Goal: Transaction & Acquisition: Purchase product/service

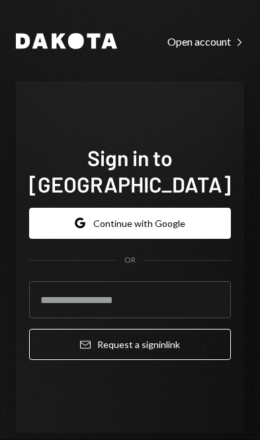
scroll to position [188, 0]
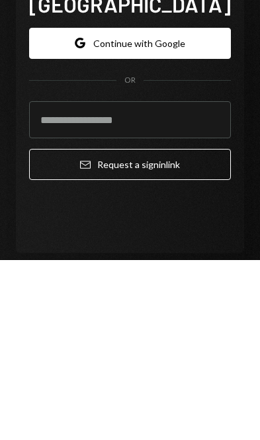
click at [251, 128] on div "Dakota Open account Right Caret Sign in to [GEOGRAPHIC_DATA] Google Continue wi…" at bounding box center [130, 224] width 260 height 449
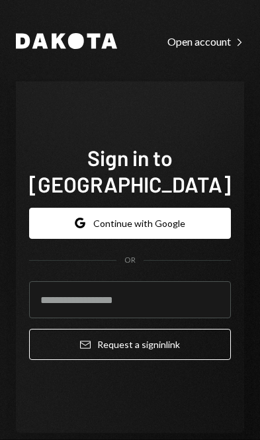
click at [166, 208] on button "Google Continue with Google" at bounding box center [130, 223] width 202 height 31
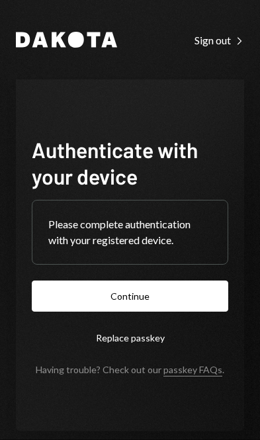
click at [163, 312] on button "Continue" at bounding box center [130, 296] width 197 height 31
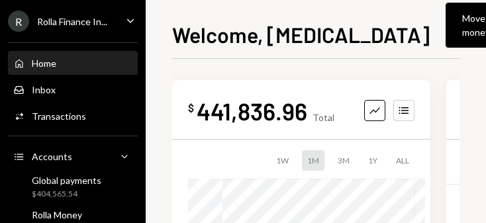
click at [259, 29] on div "Move money" at bounding box center [476, 25] width 28 height 28
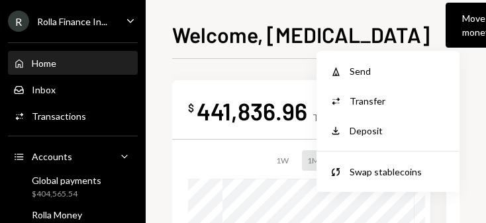
click at [259, 71] on div "Send" at bounding box center [397, 71] width 97 height 14
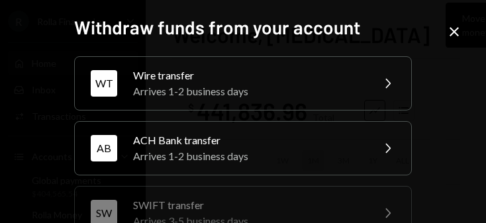
click at [259, 73] on div "Wire transfer" at bounding box center [248, 76] width 230 height 16
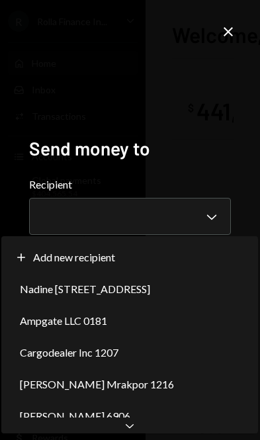
click at [201, 245] on div "Plus Add new recipient" at bounding box center [130, 258] width 246 height 32
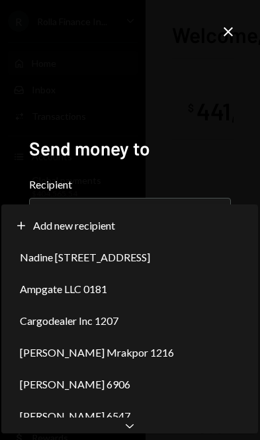
click at [130, 430] on icon "Chevron Down" at bounding box center [129, 425] width 13 height 13
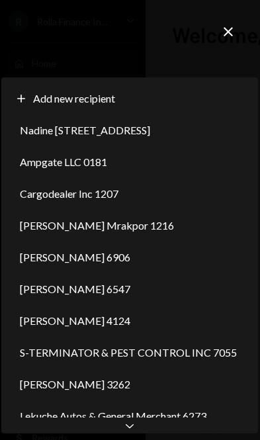
select select "**********"
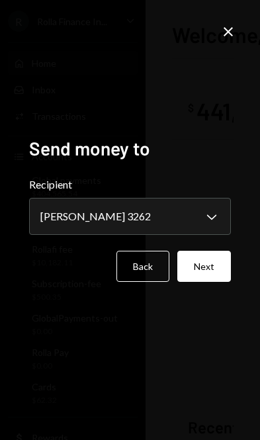
click at [208, 282] on button "Next" at bounding box center [204, 266] width 54 height 31
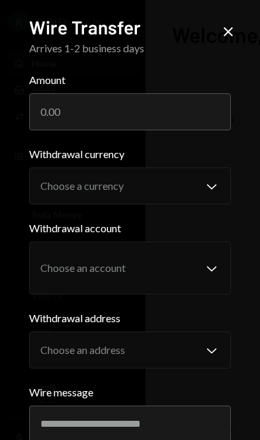
click at [170, 112] on input "Amount" at bounding box center [130, 111] width 203 height 37
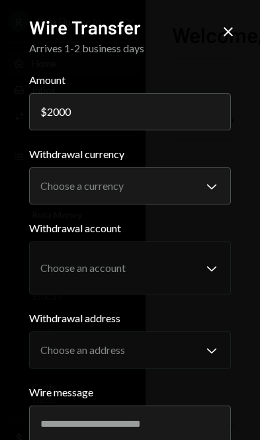
type input "2000"
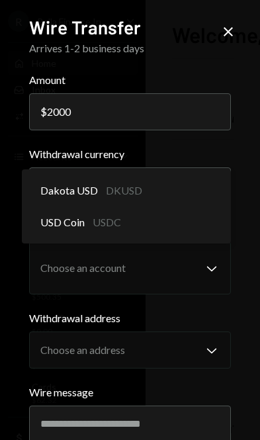
select select "*****"
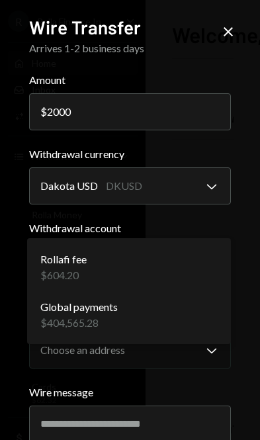
select select "**********"
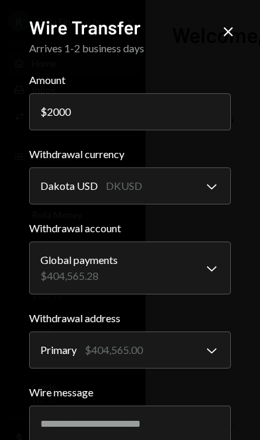
click at [156, 425] on input "Wire message" at bounding box center [130, 424] width 203 height 37
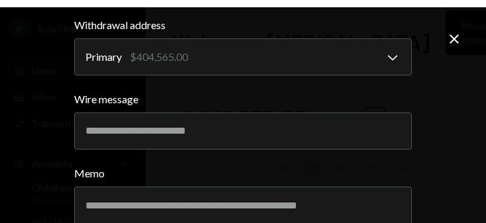
scroll to position [17, 0]
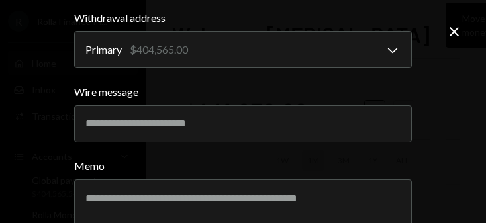
click at [259, 5] on form "**********" at bounding box center [243, 26] width 338 height 508
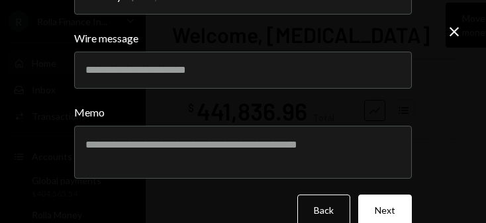
scroll to position [353, 0]
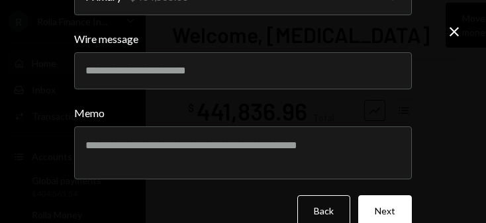
click at [259, 205] on button "Next" at bounding box center [385, 210] width 54 height 31
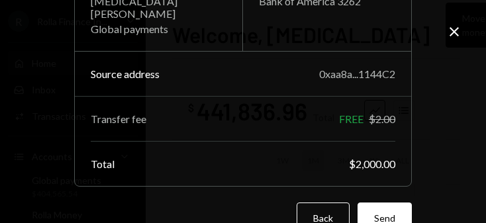
scroll to position [165, 0]
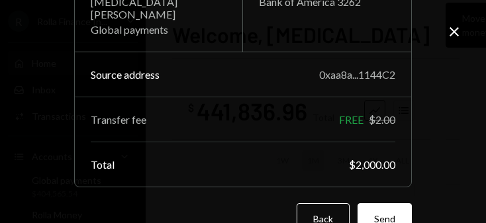
click at [259, 208] on button "Send" at bounding box center [384, 218] width 54 height 31
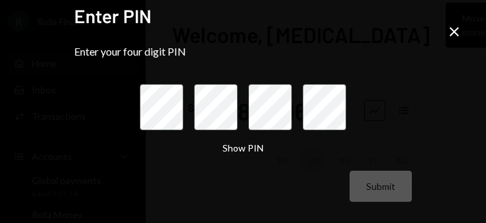
scroll to position [0, 0]
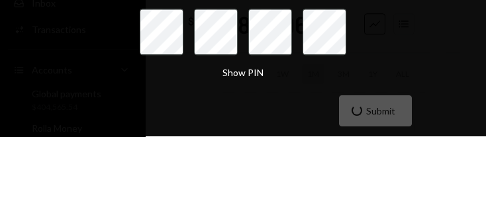
click at [259, 56] on form "Enter your four digit PIN Show PIN Submit" at bounding box center [243, 134] width 338 height 157
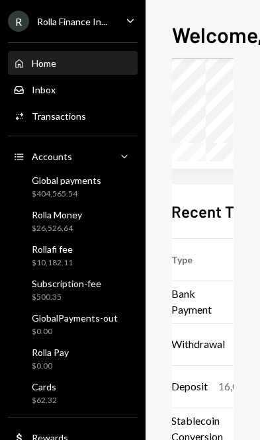
scroll to position [226, 15]
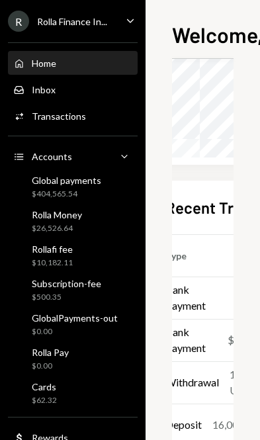
scroll to position [220, 23]
click at [197, 298] on div "Bank Payment" at bounding box center [194, 298] width 58 height 32
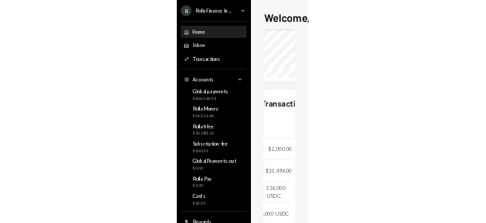
scroll to position [230, 155]
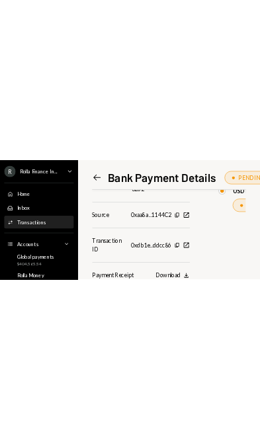
scroll to position [396, 0]
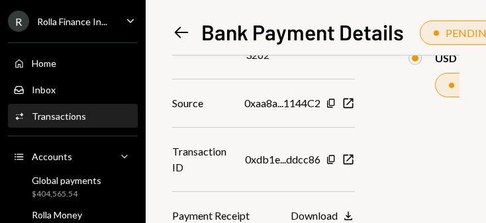
click at [259, 212] on icon "button" at bounding box center [348, 216] width 8 height 9
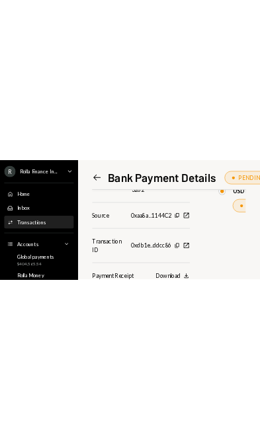
scroll to position [179, 0]
